Goal: Transaction & Acquisition: Purchase product/service

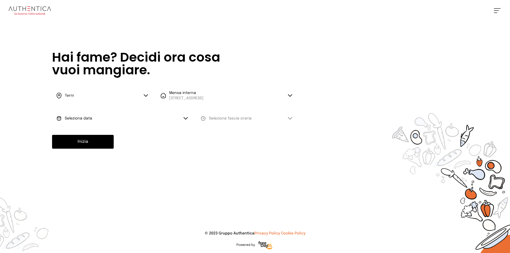
click at [108, 119] on button "Seleziona data" at bounding box center [122, 119] width 140 height 16
click at [89, 133] on span "[DATE], [DATE]" at bounding box center [78, 133] width 26 height 5
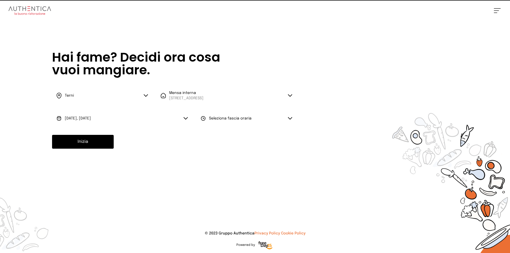
click at [219, 120] on span "Seleziona fascia oraria" at bounding box center [230, 119] width 43 height 4
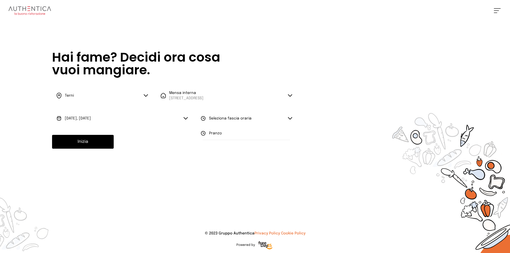
drag, startPoint x: 214, startPoint y: 132, endPoint x: 187, endPoint y: 134, distance: 27.7
click at [214, 132] on span "Pranzo" at bounding box center [215, 133] width 13 height 5
click at [100, 144] on button "Inizia" at bounding box center [83, 142] width 62 height 14
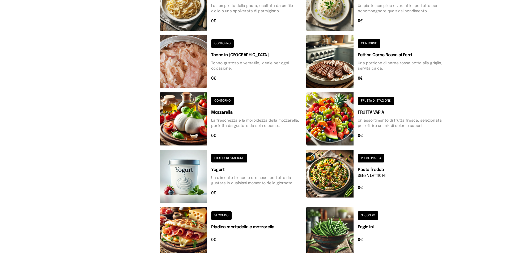
scroll to position [181, 0]
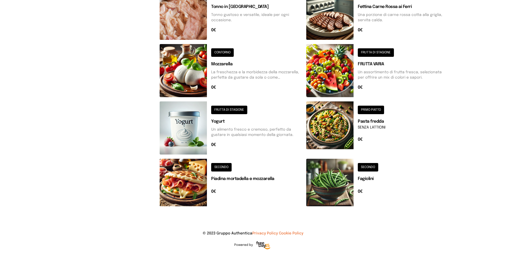
click at [224, 169] on button at bounding box center [231, 183] width 142 height 48
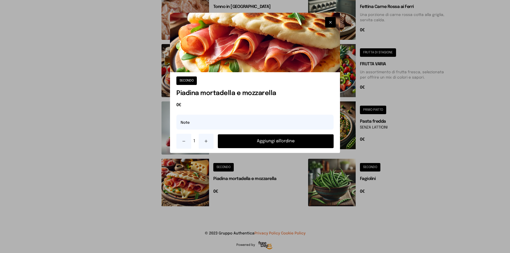
click at [234, 141] on button "Aggiungi all'ordine" at bounding box center [276, 142] width 116 height 14
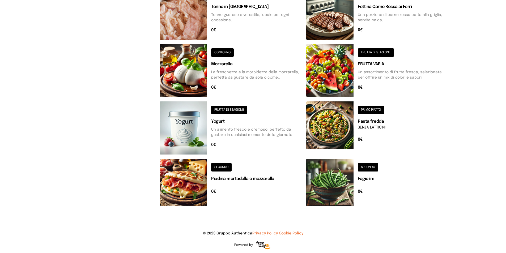
click at [369, 165] on button at bounding box center [377, 183] width 142 height 48
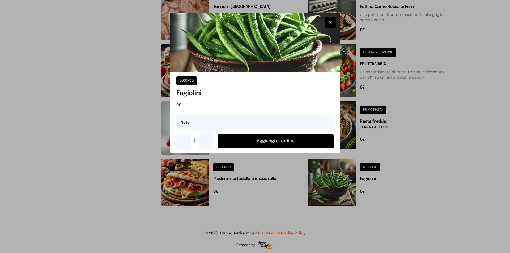
click at [291, 142] on button "Aggiungi all'ordine" at bounding box center [276, 142] width 116 height 14
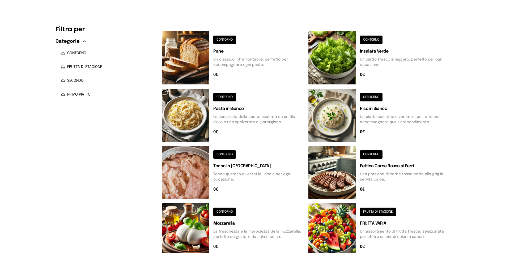
scroll to position [0, 0]
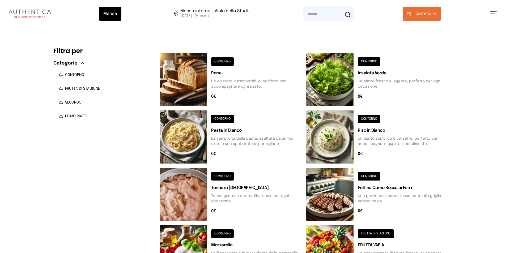
click at [424, 19] on button "carrello • 2" at bounding box center [422, 14] width 38 height 14
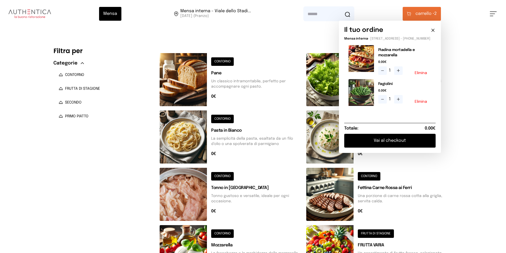
click at [404, 146] on button "Vai al checkout" at bounding box center [389, 141] width 91 height 14
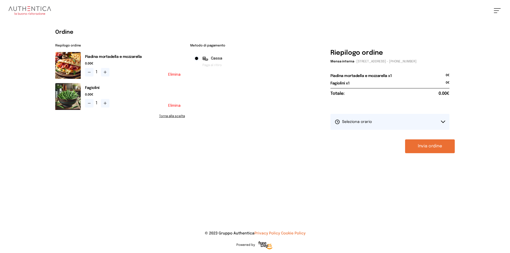
click at [407, 121] on button "Seleziona orario" at bounding box center [390, 122] width 119 height 16
click at [372, 140] on li "1° Turno (13:00 - 15:00)" at bounding box center [390, 137] width 119 height 14
click at [414, 147] on button "Invia ordine" at bounding box center [430, 147] width 50 height 14
